Goal: Navigation & Orientation: Find specific page/section

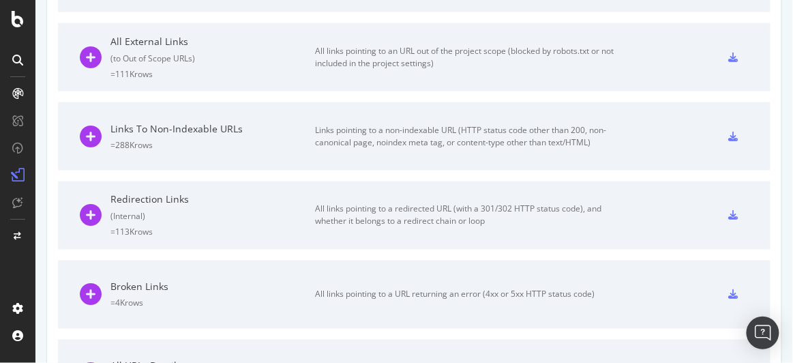
scroll to position [434, 0]
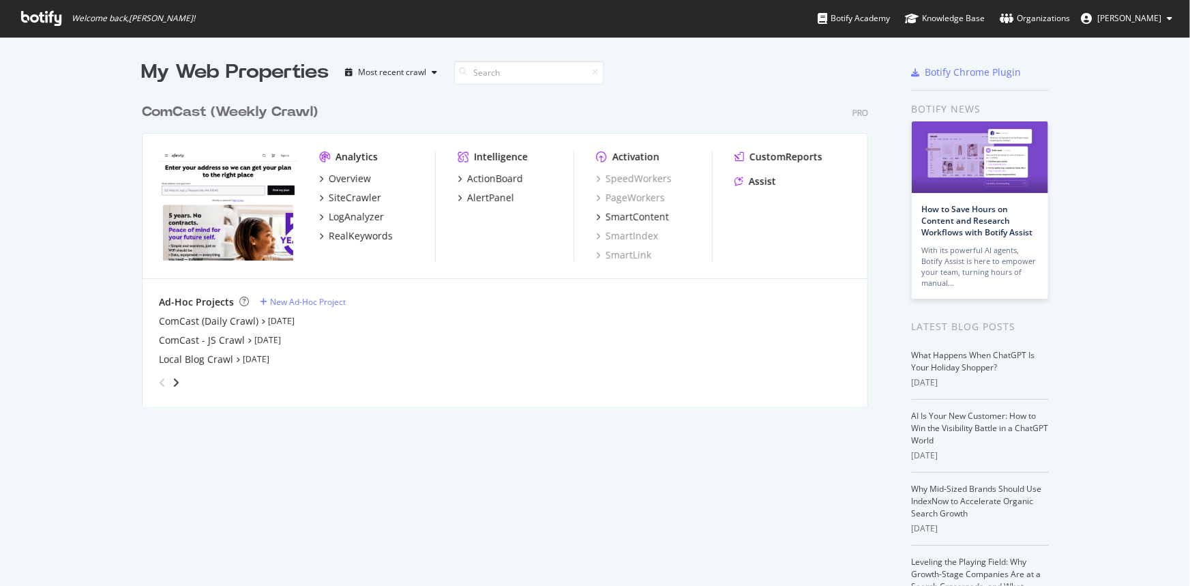
scroll to position [576, 1171]
